Goal: Check status: Check status

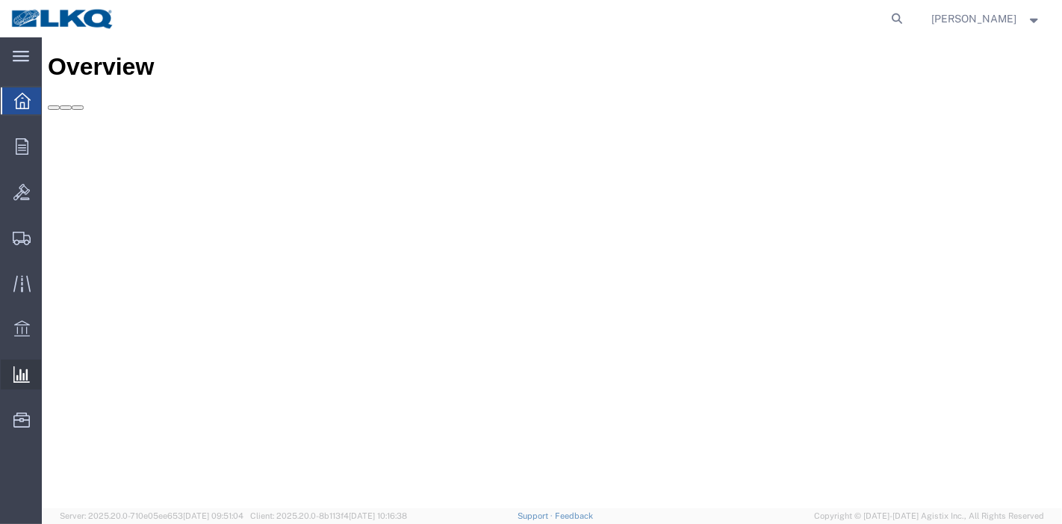
click at [0, 0] on span "Ad Hoc Reports" at bounding box center [0, 0] width 0 height 0
click at [898, 7] on form at bounding box center [899, 18] width 24 height 37
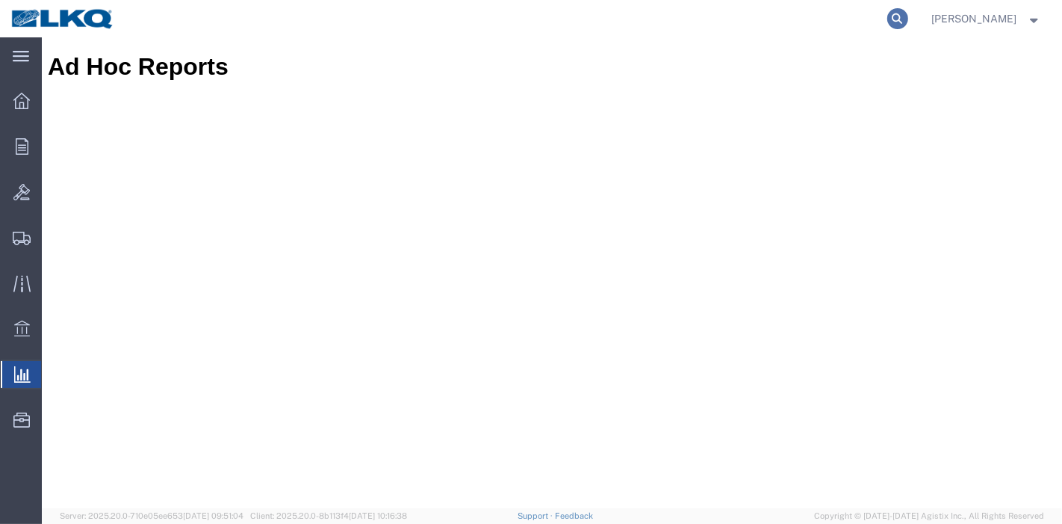
click at [902, 24] on icon at bounding box center [898, 18] width 21 height 21
click at [796, 16] on input "search" at bounding box center [660, 19] width 454 height 36
click at [761, 21] on input "search" at bounding box center [660, 19] width 454 height 36
paste input "56092464"
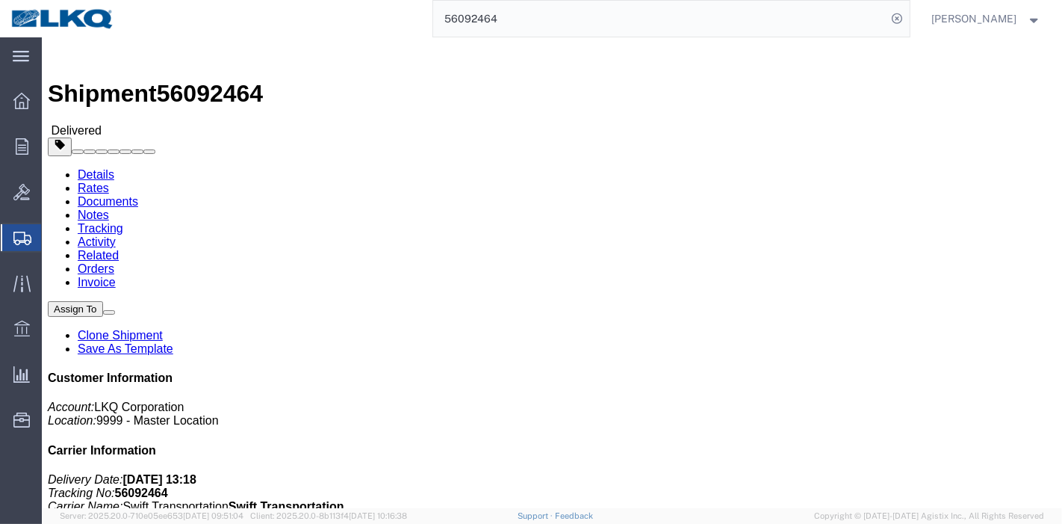
click link "Tracking"
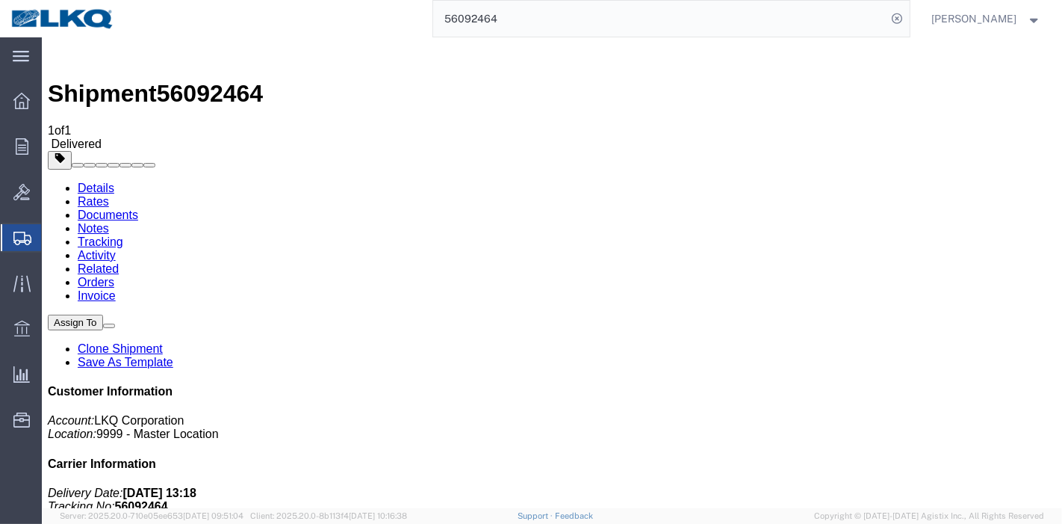
click at [108, 195] on link "Rates" at bounding box center [92, 201] width 31 height 13
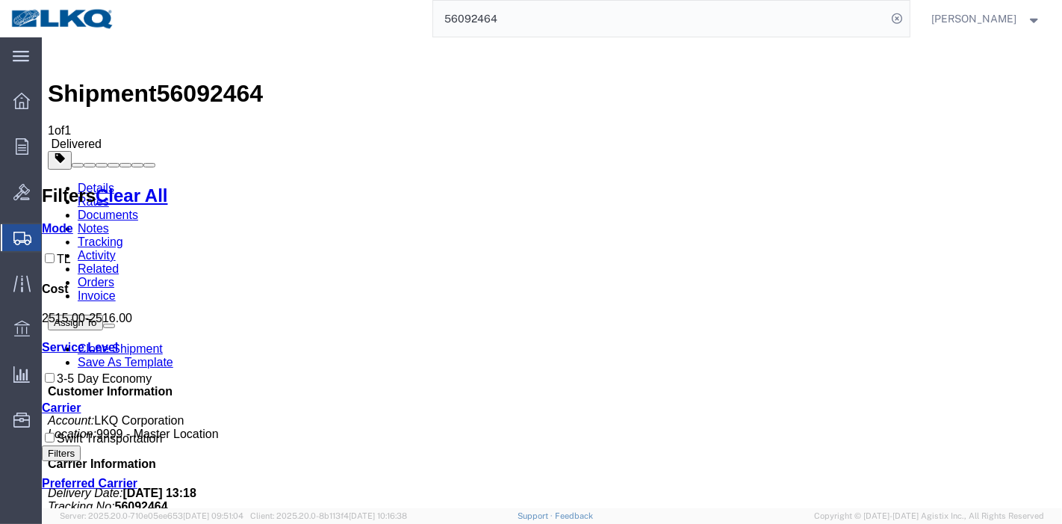
click at [96, 182] on link "Details" at bounding box center [95, 188] width 37 height 13
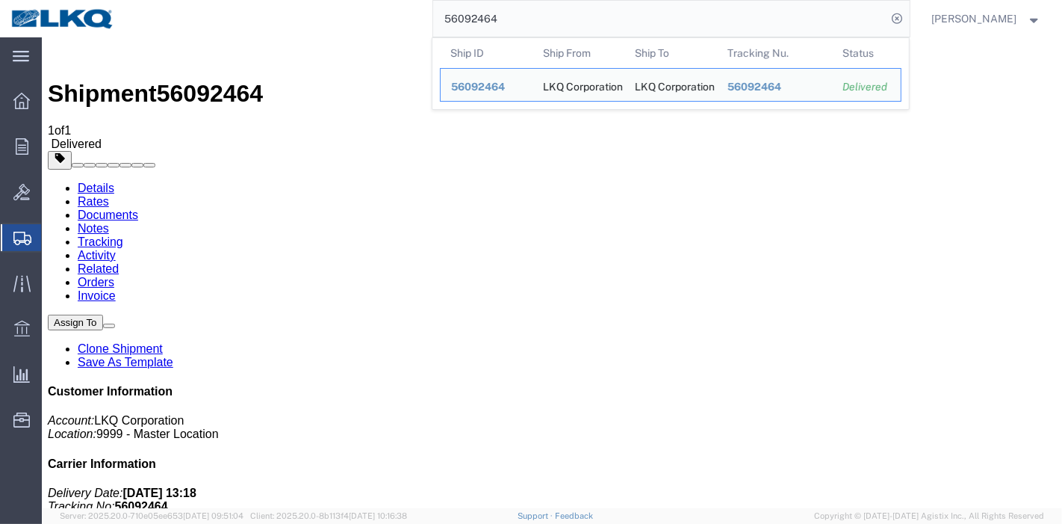
drag, startPoint x: 521, startPoint y: 21, endPoint x: 395, endPoint y: 16, distance: 126.3
click at [396, 16] on div "56092464 Ship ID Ship From Ship To Tracking Nu. Status Ship ID 56092464 Ship Fr…" at bounding box center [518, 18] width 784 height 37
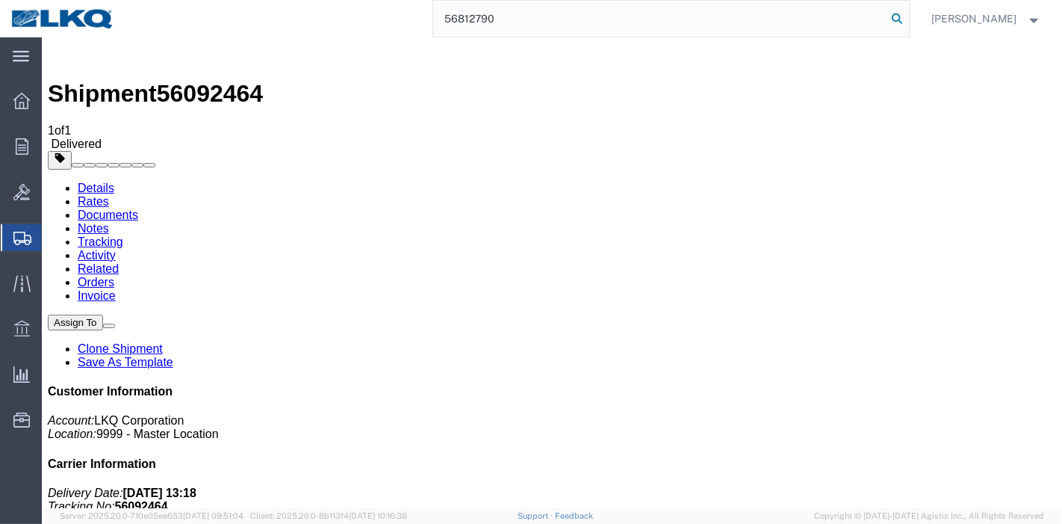
type input "56812790"
click at [895, 18] on icon at bounding box center [898, 18] width 21 height 21
